Goal: Task Accomplishment & Management: Manage account settings

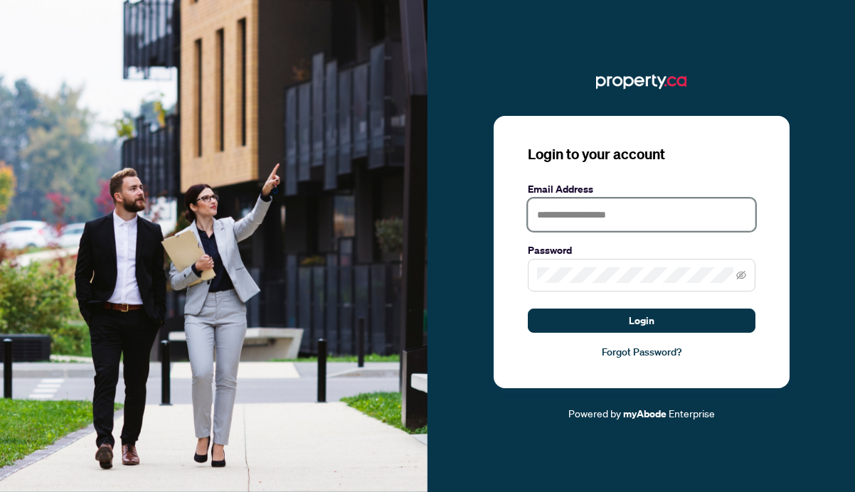
click at [563, 214] on input "text" at bounding box center [642, 214] width 228 height 33
type input "**********"
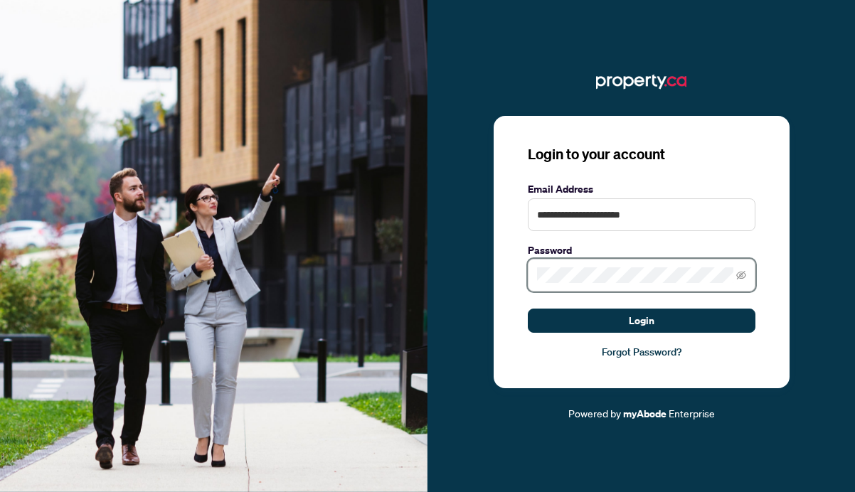
click at [528, 309] on button "Login" at bounding box center [642, 321] width 228 height 24
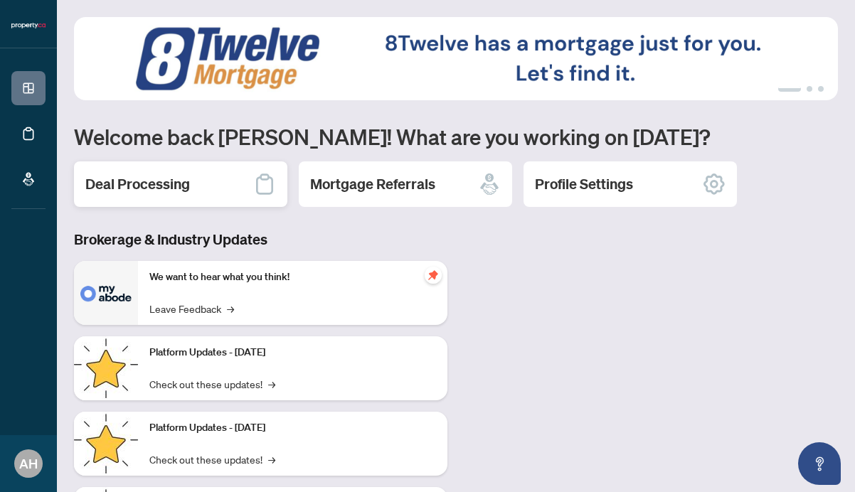
click at [238, 186] on div "Deal Processing" at bounding box center [180, 185] width 213 height 46
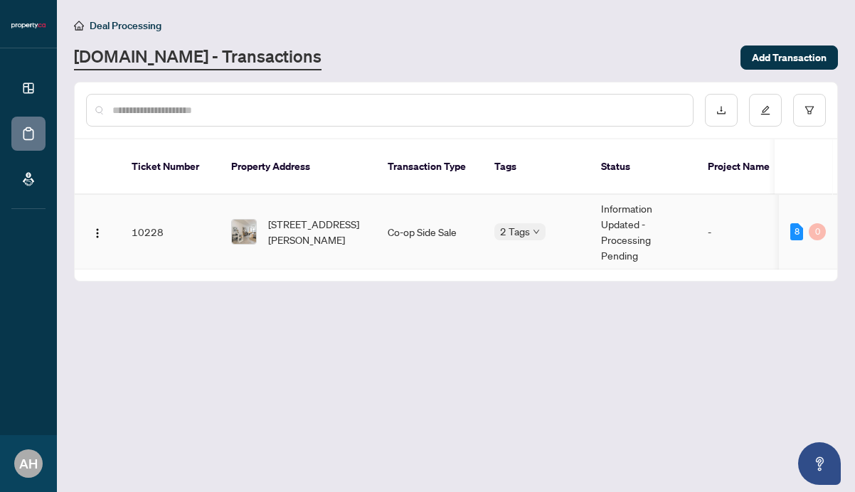
click at [396, 217] on td "Co-op Side Sale" at bounding box center [429, 232] width 107 height 75
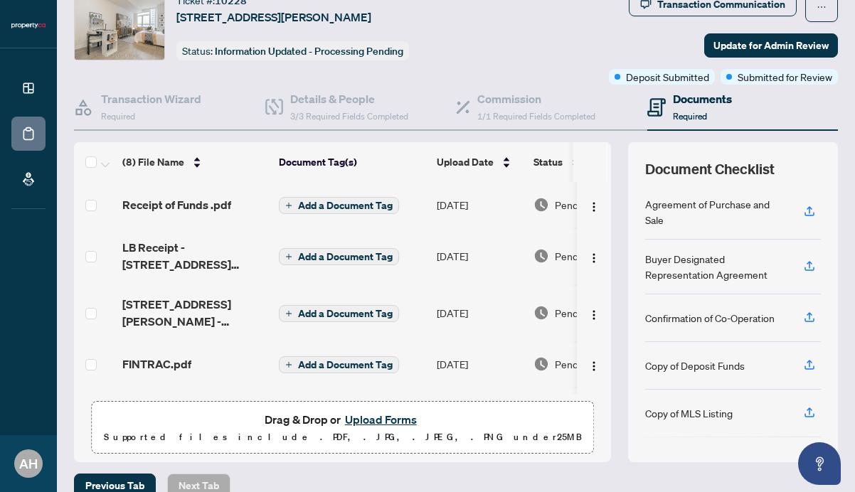
scroll to position [58, 0]
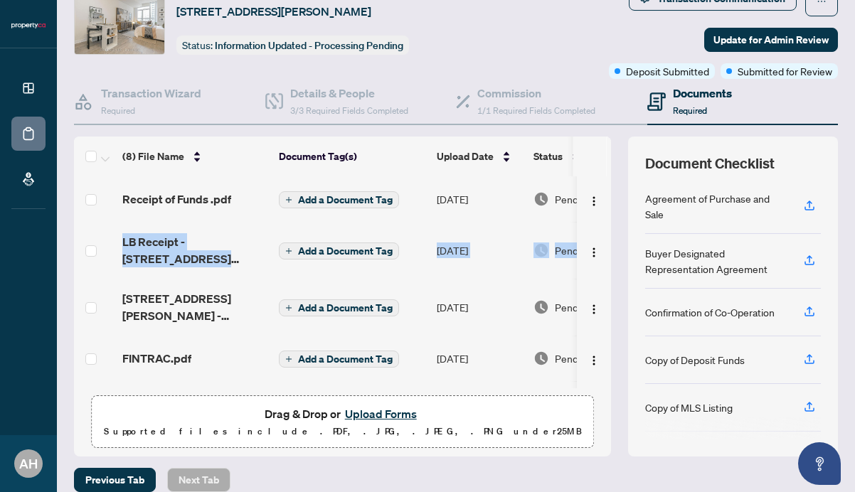
drag, startPoint x: 613, startPoint y: 212, endPoint x: 608, endPoint y: 266, distance: 54.2
click at [608, 266] on div "(8) File Name Document Tag(s) Upload Date Status Receipt of Funds .pdf Add a Do…" at bounding box center [456, 297] width 764 height 320
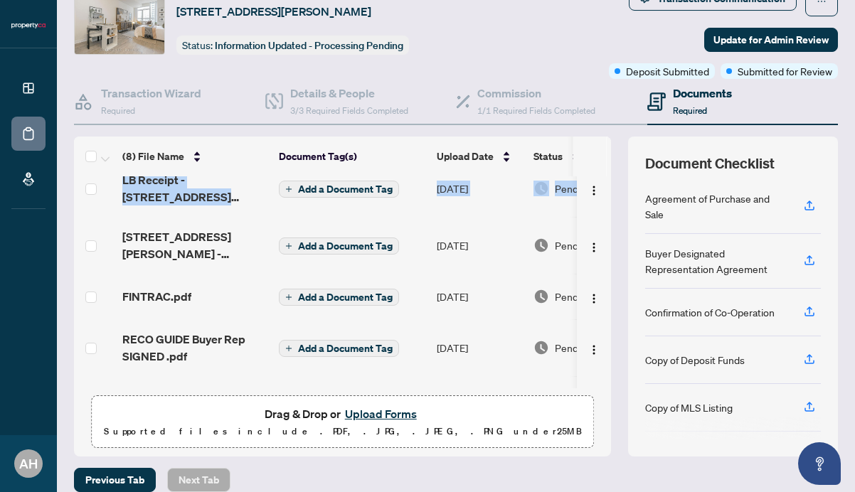
scroll to position [0, 0]
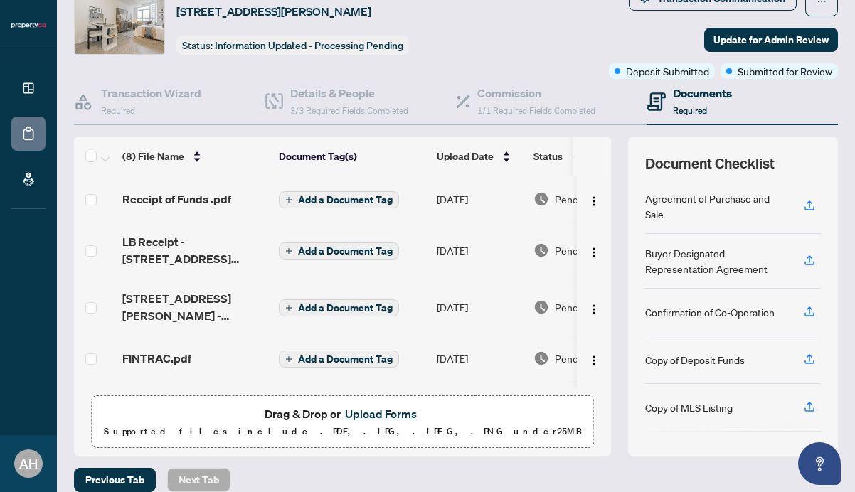
click at [615, 162] on div "(8) File Name Document Tag(s) Upload Date Status Receipt of Funds .pdf Add a Do…" at bounding box center [456, 297] width 764 height 320
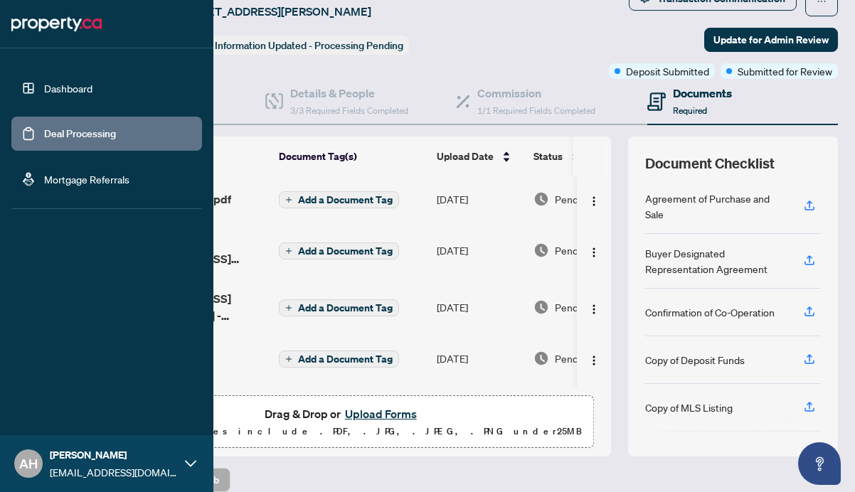
click at [44, 85] on link "Dashboard" at bounding box center [68, 88] width 48 height 13
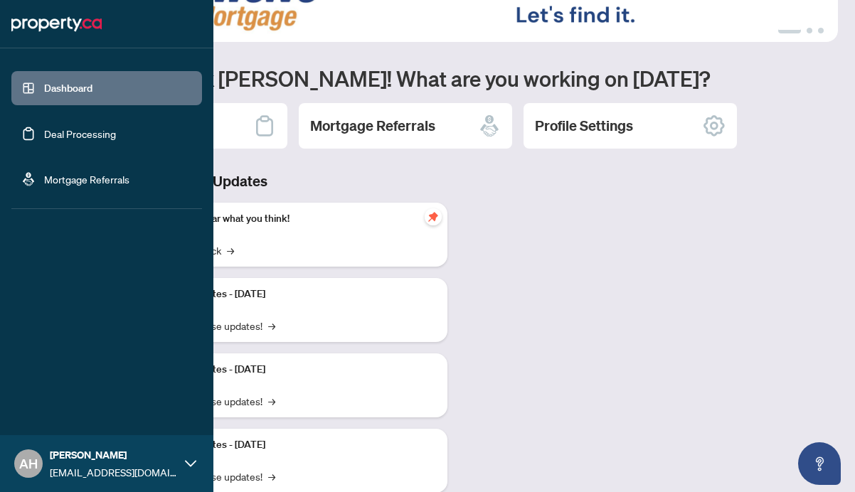
click at [44, 186] on link "Mortgage Referrals" at bounding box center [86, 179] width 85 height 13
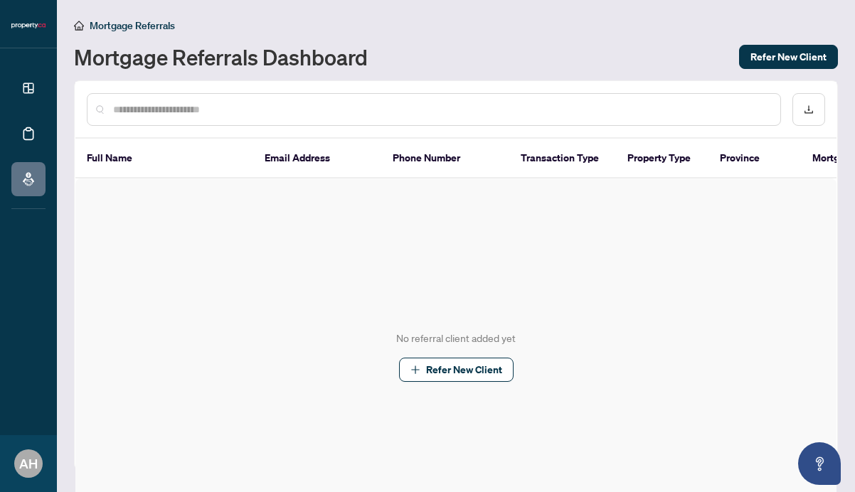
click at [245, 119] on div at bounding box center [434, 109] width 694 height 33
click at [243, 106] on input "text" at bounding box center [441, 110] width 656 height 16
type input "*"
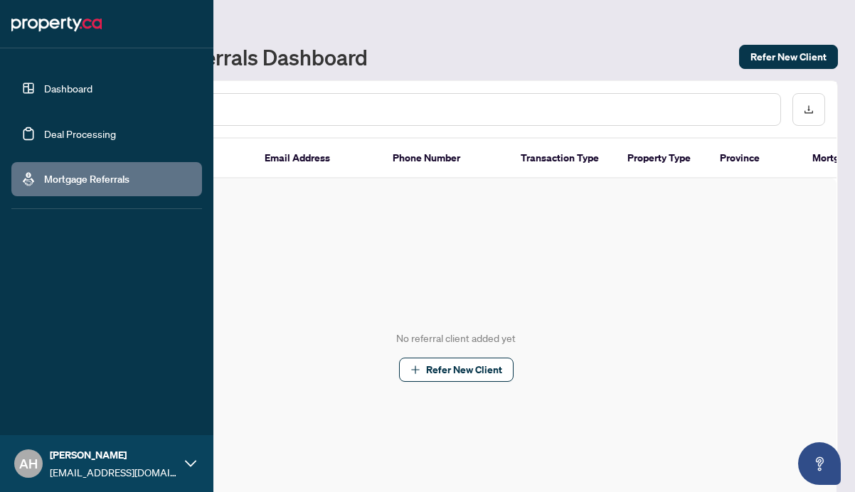
click at [50, 127] on link "Deal Processing" at bounding box center [80, 133] width 72 height 13
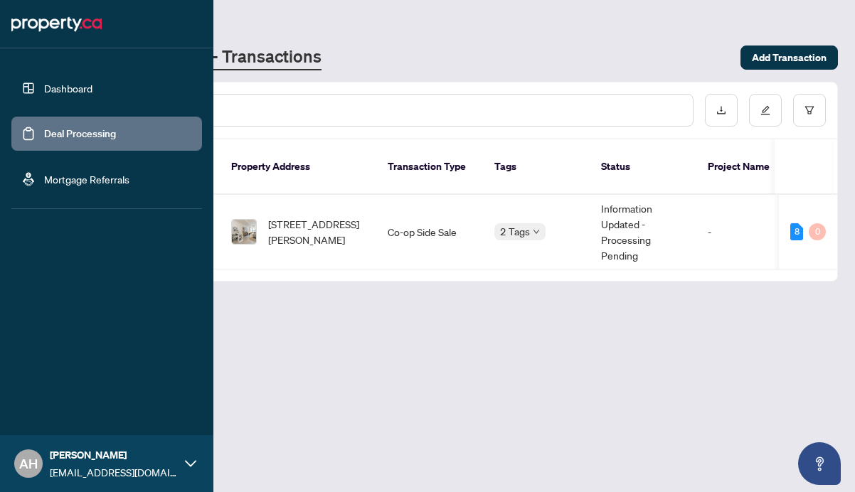
click at [203, 463] on div "AH [PERSON_NAME] [EMAIL_ADDRESS][DOMAIN_NAME]" at bounding box center [106, 463] width 213 height 57
click at [66, 386] on span "Logout" at bounding box center [57, 379] width 32 height 23
